Goal: Task Accomplishment & Management: Manage account settings

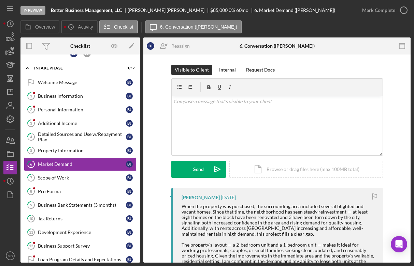
scroll to position [17, 0]
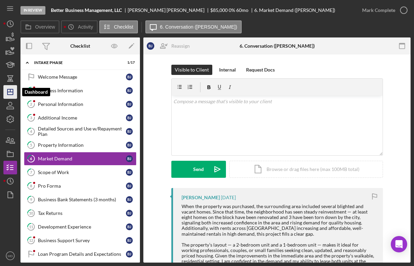
click at [9, 94] on icon "Icon/Dashboard" at bounding box center [10, 92] width 17 height 17
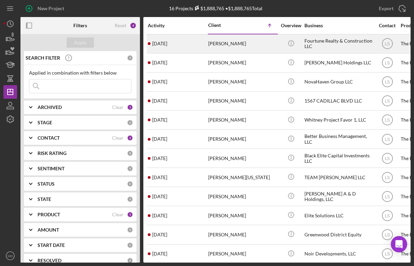
click at [221, 46] on div "[PERSON_NAME]" at bounding box center [242, 44] width 68 height 18
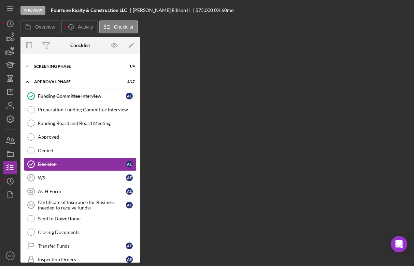
scroll to position [34, 0]
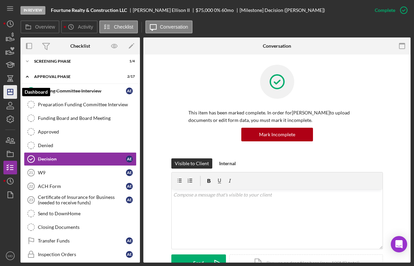
click at [11, 94] on polygon "button" at bounding box center [10, 91] width 5 height 5
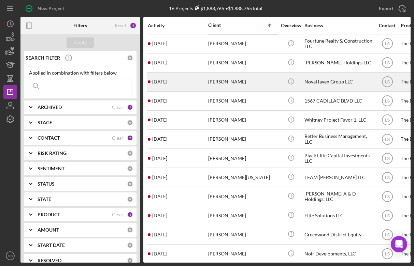
click at [218, 81] on div "[PERSON_NAME]" at bounding box center [242, 82] width 68 height 18
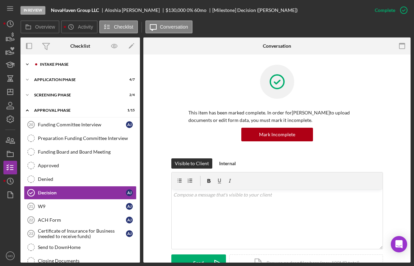
click at [25, 65] on icon "Icon/Expander" at bounding box center [27, 65] width 14 height 14
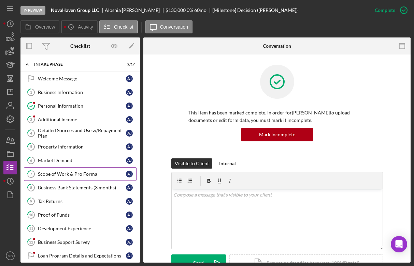
click at [69, 173] on div "Scope of Work & Pro Forma" at bounding box center [82, 174] width 88 height 5
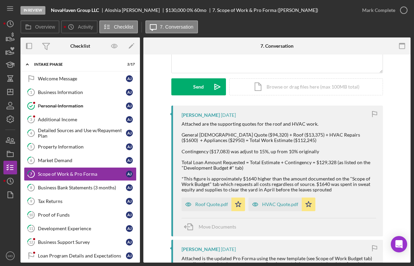
scroll to position [86, 0]
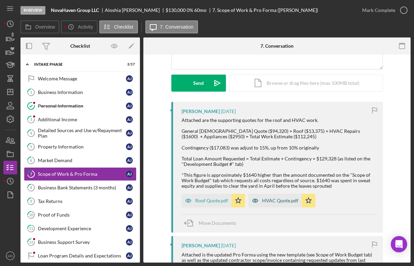
click at [259, 202] on icon "button" at bounding box center [255, 201] width 14 height 14
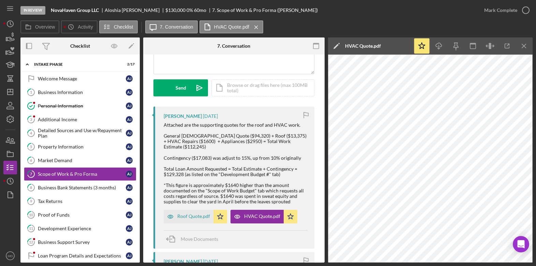
scroll to position [78, 0]
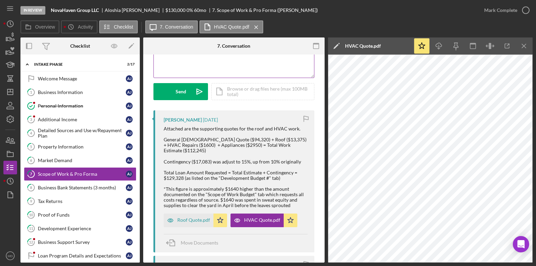
drag, startPoint x: 327, startPoint y: 64, endPoint x: 310, endPoint y: 68, distance: 17.8
click at [310, 68] on div "Overview Internal Workflow Stage In Review Icon/Dropdown Arrow Archive (can una…" at bounding box center [276, 150] width 512 height 225
click at [186, 221] on div "Roof Quote.pdf" at bounding box center [193, 220] width 33 height 5
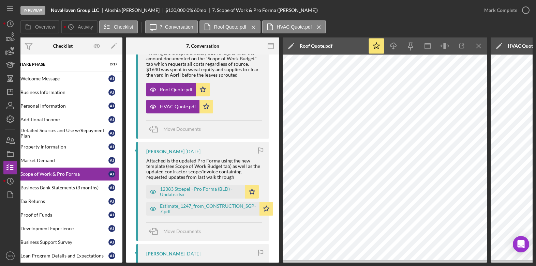
scroll to position [232, 0]
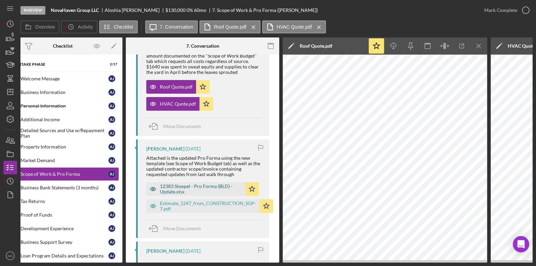
click at [233, 191] on div "12383 Stoepel - Pro Forma (BLD) - Update.xlsx" at bounding box center [201, 189] width 82 height 11
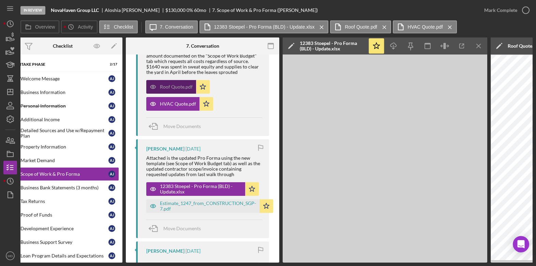
click at [180, 86] on div "Roof Quote.pdf" at bounding box center [176, 86] width 33 height 5
click at [207, 207] on div "Estimate_1247_from_CONSTRUCTION_SGP-7.pdf" at bounding box center [208, 206] width 96 height 11
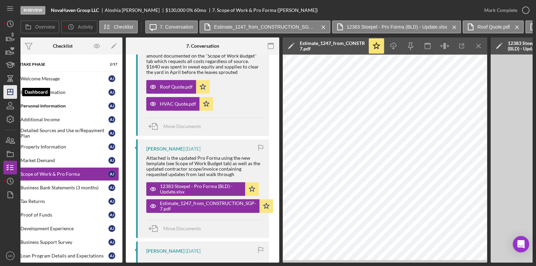
click at [12, 88] on icon "Icon/Dashboard" at bounding box center [10, 92] width 17 height 17
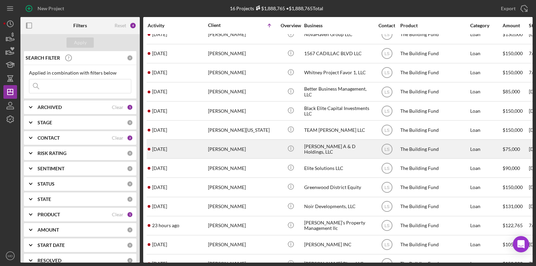
scroll to position [50, 0]
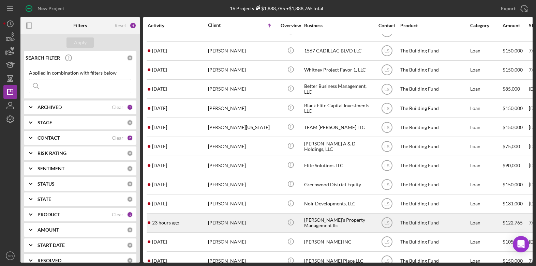
click at [226, 218] on div "[PERSON_NAME]" at bounding box center [242, 223] width 68 height 18
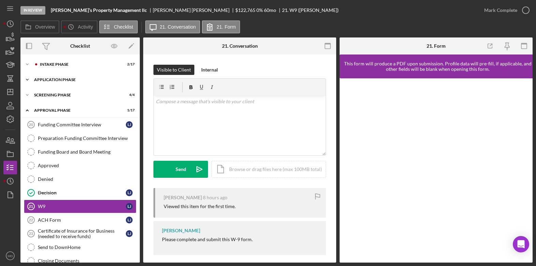
click at [58, 78] on div "Application Phase" at bounding box center [82, 80] width 97 height 4
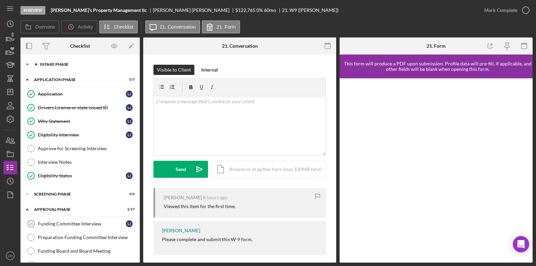
click at [52, 62] on div "Intake Phase" at bounding box center [85, 64] width 91 height 4
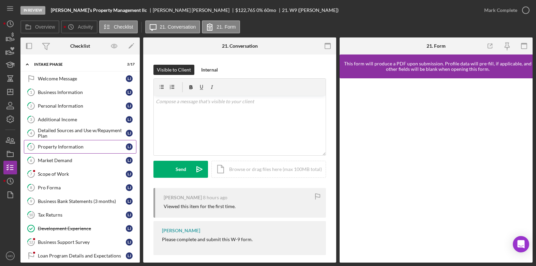
click at [77, 148] on div "Property Information" at bounding box center [82, 146] width 88 height 5
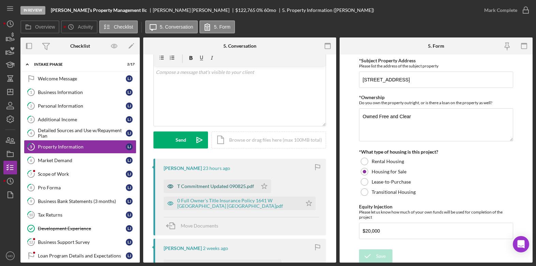
scroll to position [34, 0]
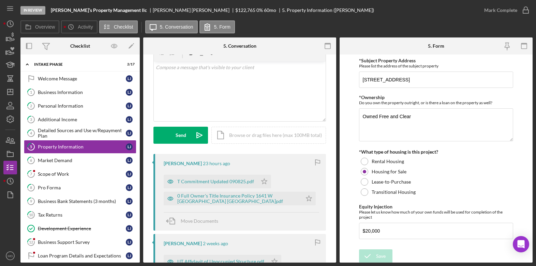
drag, startPoint x: 195, startPoint y: 184, endPoint x: -30, endPoint y: 191, distance: 225.8
click at [0, 191] on html "In Review [PERSON_NAME]’s Property Management llc [PERSON_NAME] $122,765 $122,7…" at bounding box center [268, 133] width 536 height 266
click at [215, 181] on div "T Commitment Updated 090825.pdf" at bounding box center [215, 181] width 77 height 5
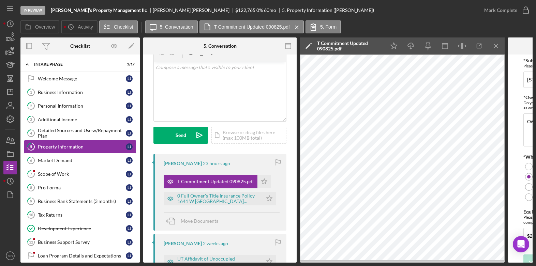
drag, startPoint x: 215, startPoint y: 181, endPoint x: 0, endPoint y: 160, distance: 216.5
click at [0, 154] on html "In Review [PERSON_NAME]’s Property Management llc [PERSON_NAME] $122,765 $122,7…" at bounding box center [268, 133] width 536 height 266
click at [236, 181] on div "T Commitment Updated 090825.pdf" at bounding box center [215, 181] width 77 height 5
click at [235, 182] on div "T Commitment Updated 090825.pdf" at bounding box center [215, 181] width 77 height 5
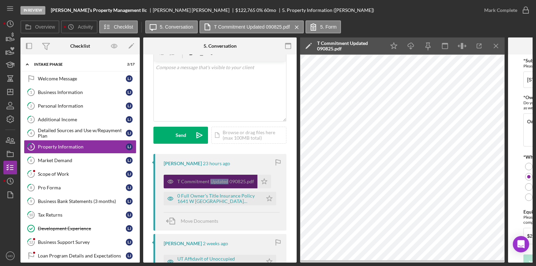
click at [235, 182] on div "T Commitment Updated 090825.pdf" at bounding box center [215, 181] width 77 height 5
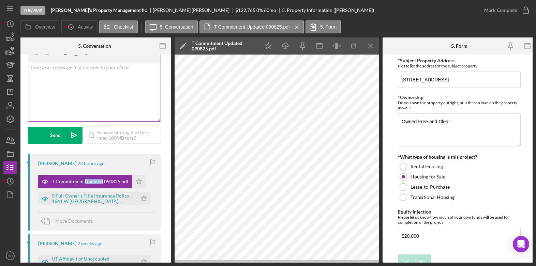
scroll to position [0, 129]
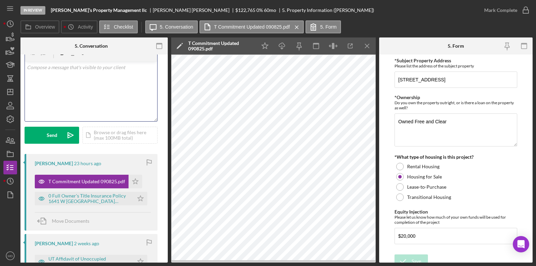
drag, startPoint x: 204, startPoint y: 47, endPoint x: 182, endPoint y: 47, distance: 21.1
click at [182, 47] on div "Icon/Edit T Commitment Updated 090825.pdf" at bounding box center [212, 46] width 82 height 17
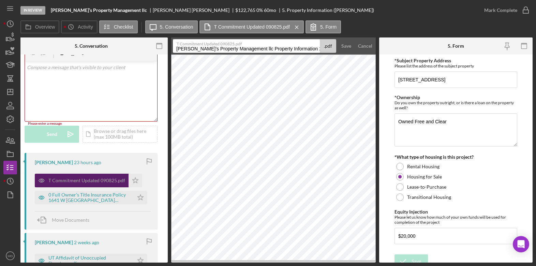
click at [101, 180] on div "T Commitment Updated 090825.pdf" at bounding box center [86, 180] width 77 height 5
click at [79, 192] on div "0 Full Owner's Title Insurance Policy 1641 W [GEOGRAPHIC_DATA] [GEOGRAPHIC_DATA…" at bounding box center [89, 197] width 82 height 11
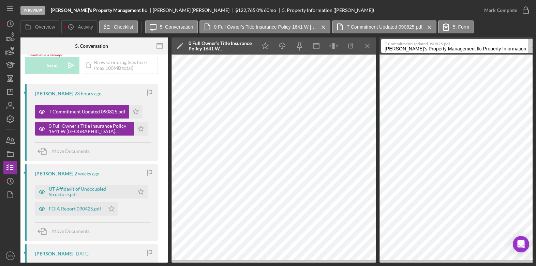
scroll to position [107, 0]
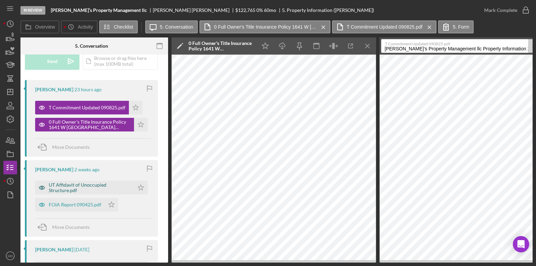
click at [90, 191] on div "UT Affidavit of Unoccupied Structure.pdf" at bounding box center [90, 187] width 82 height 11
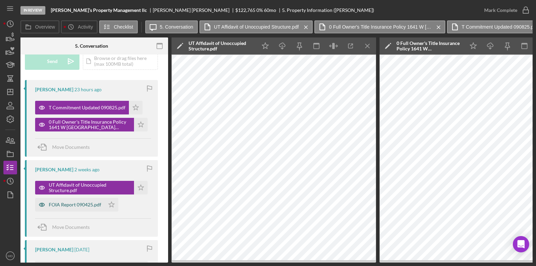
click at [83, 208] on div "FOIA Report 090425.pdf" at bounding box center [70, 205] width 70 height 14
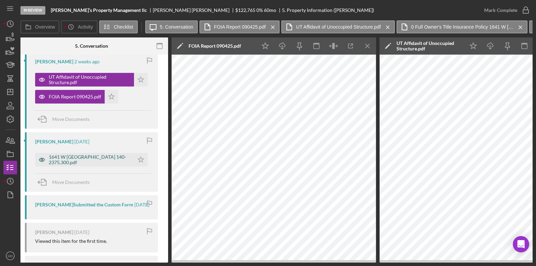
scroll to position [219, 0]
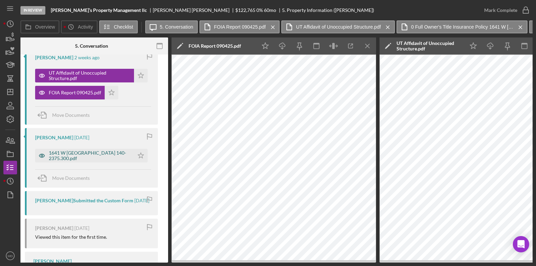
click at [90, 160] on div "1641 W [GEOGRAPHIC_DATA] 140-2375.300.pdf" at bounding box center [90, 155] width 82 height 11
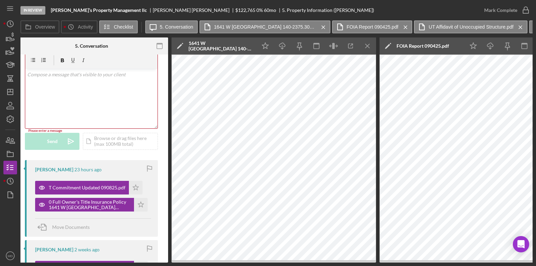
scroll to position [0, 0]
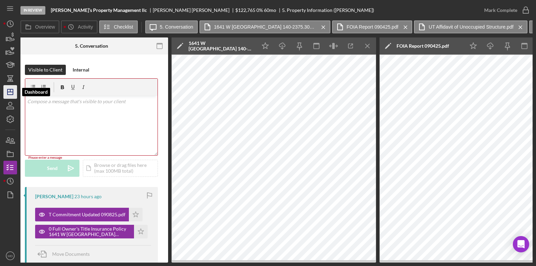
click at [12, 96] on icon "Icon/Dashboard" at bounding box center [10, 92] width 17 height 17
